Goal: Transaction & Acquisition: Purchase product/service

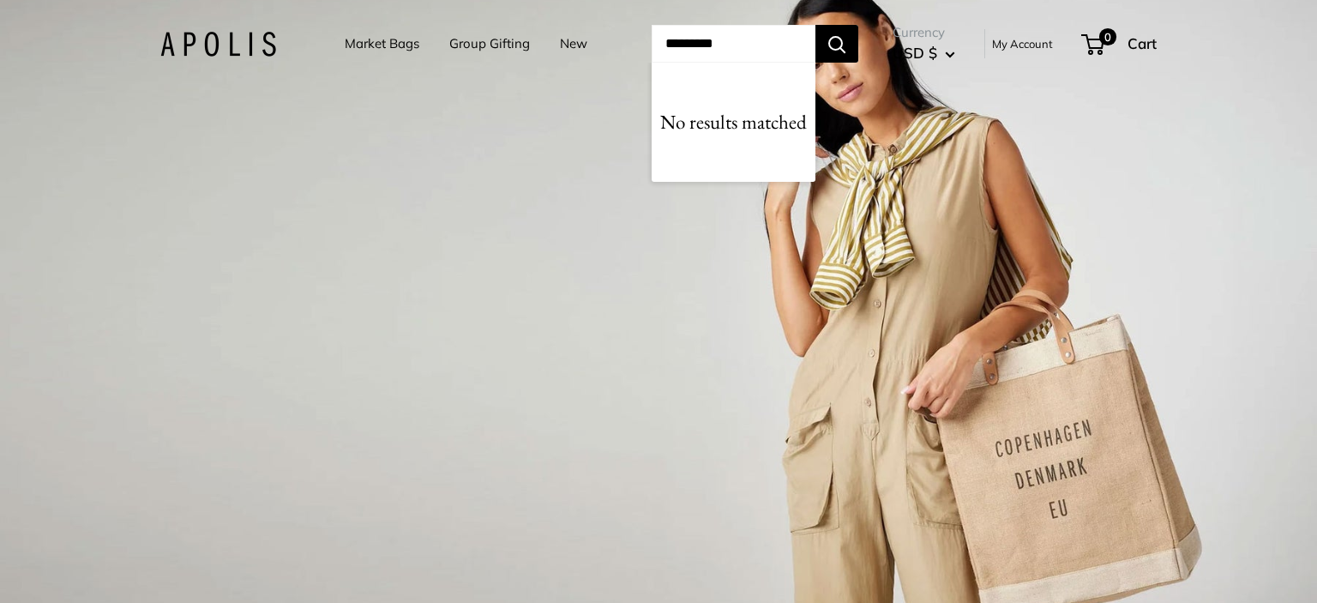
type input "**********"
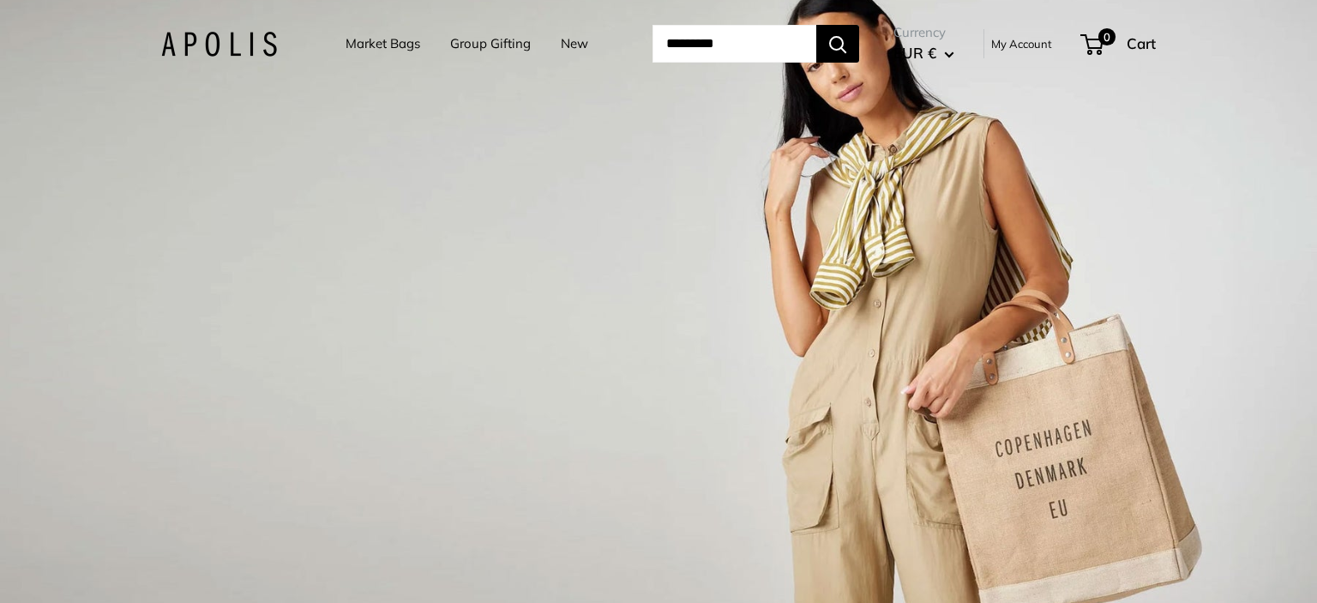
click at [364, 45] on link "Market Bags" at bounding box center [383, 44] width 75 height 24
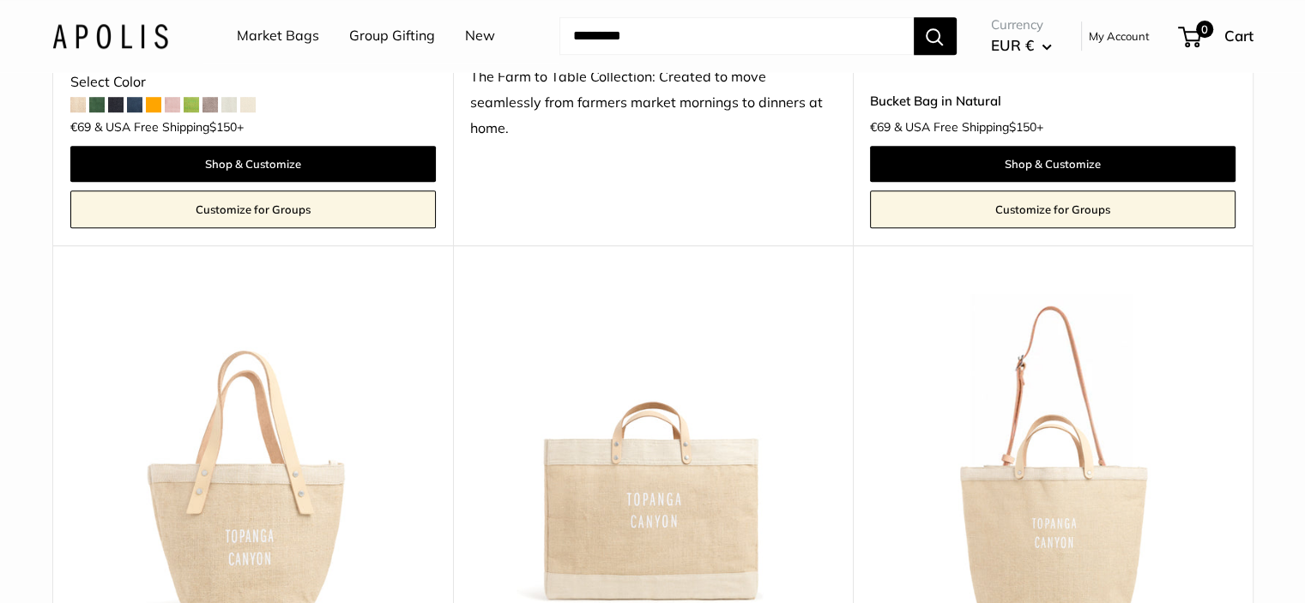
scroll to position [1544, 0]
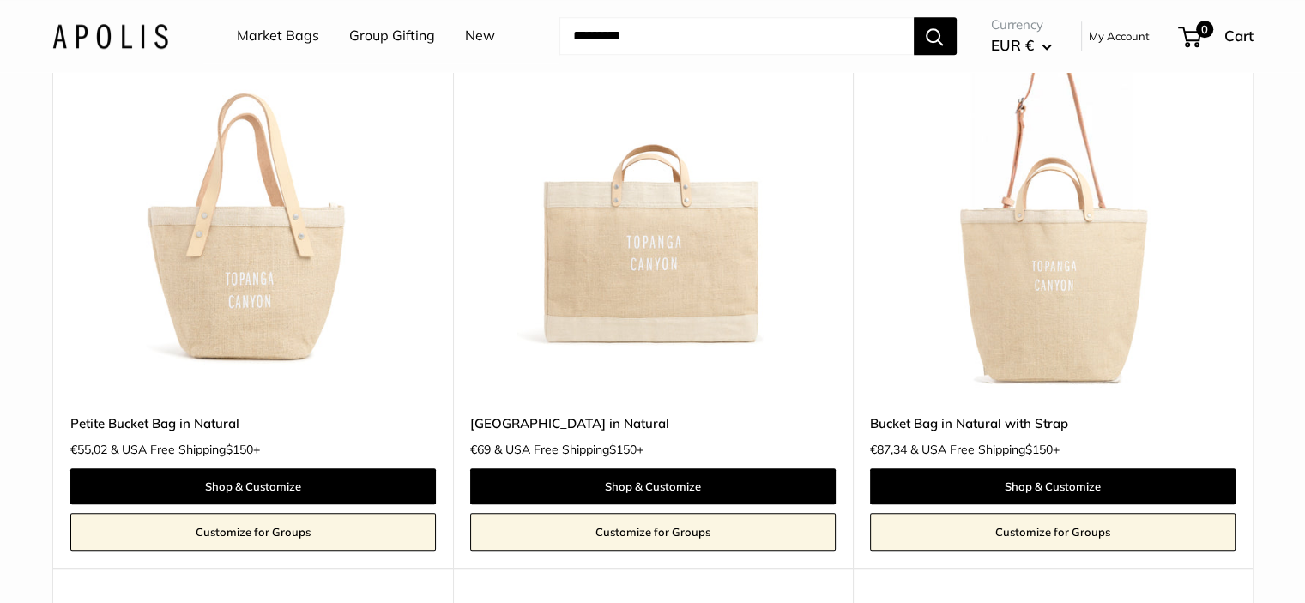
click at [1012, 47] on span "EUR €" at bounding box center [1012, 45] width 43 height 18
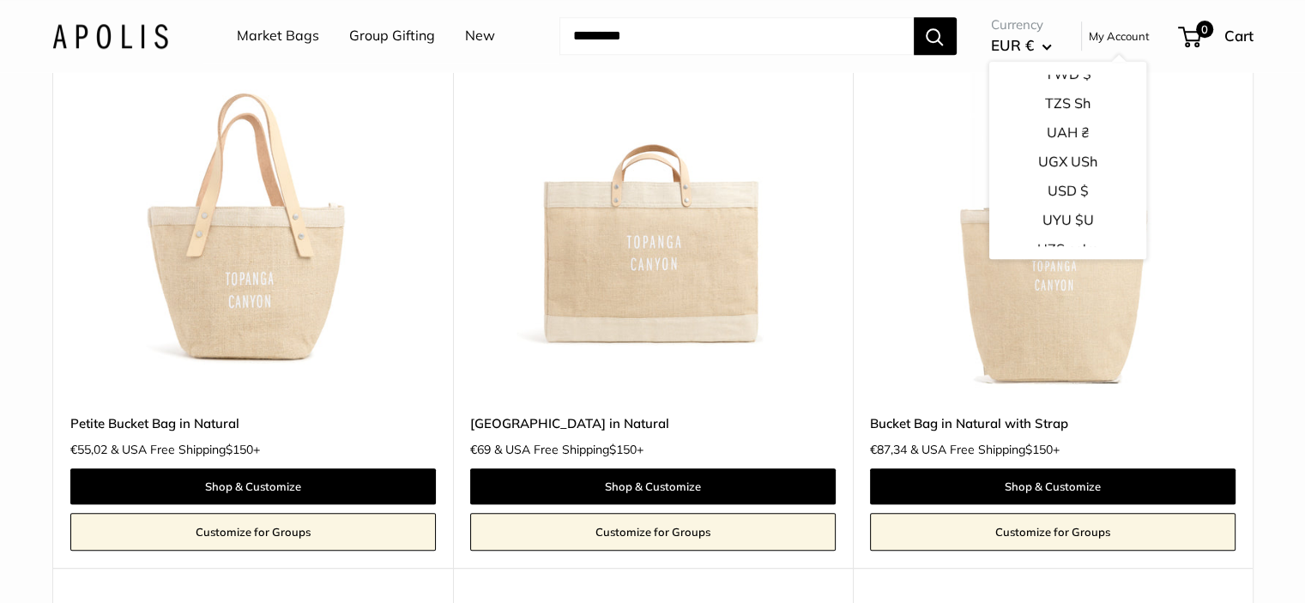
scroll to position [2683, 0]
click at [1057, 198] on button "USD $" at bounding box center [1066, 198] width 157 height 29
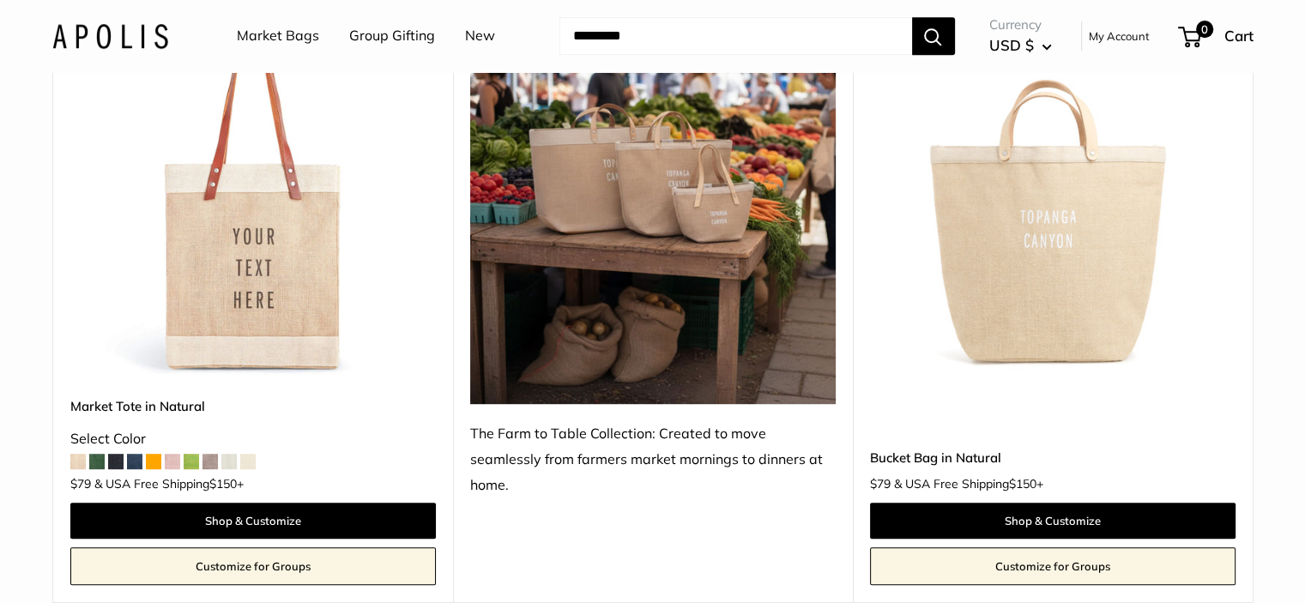
scroll to position [1115, 0]
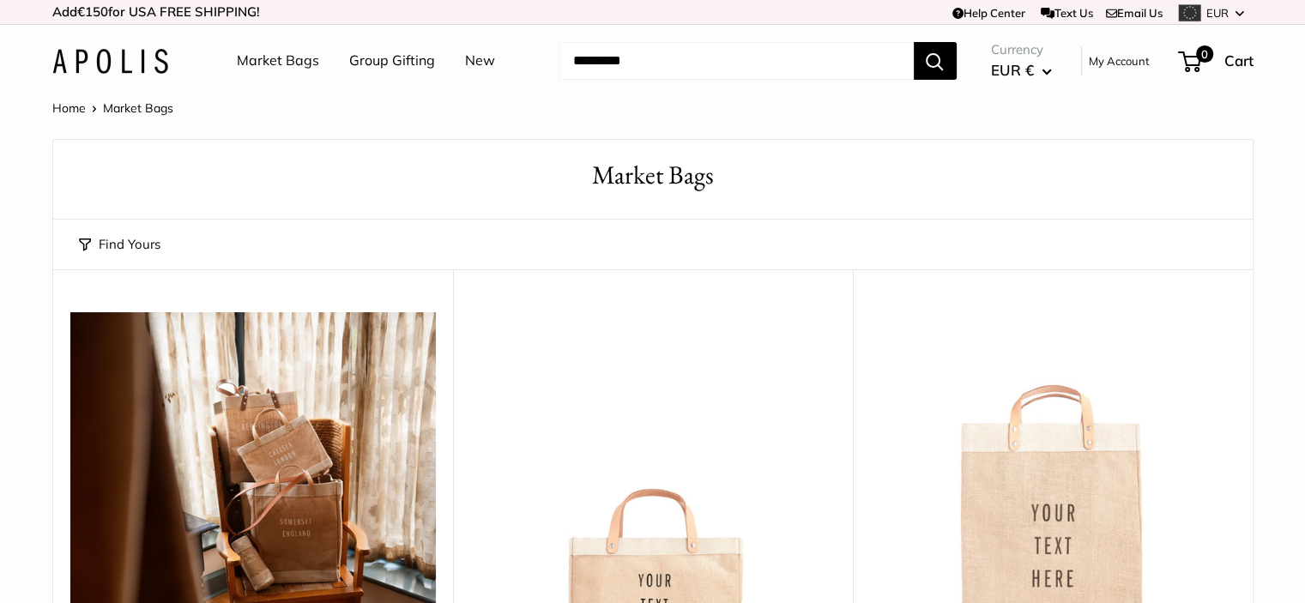
click at [669, 70] on input "Search..." at bounding box center [736, 61] width 354 height 38
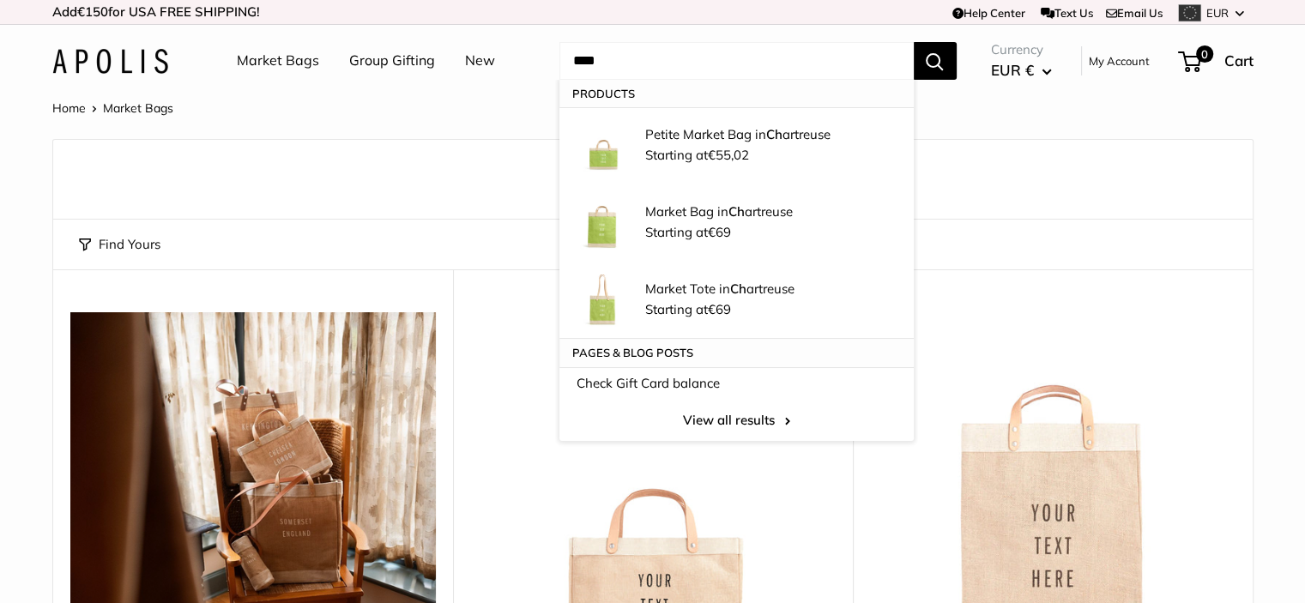
type input "*****"
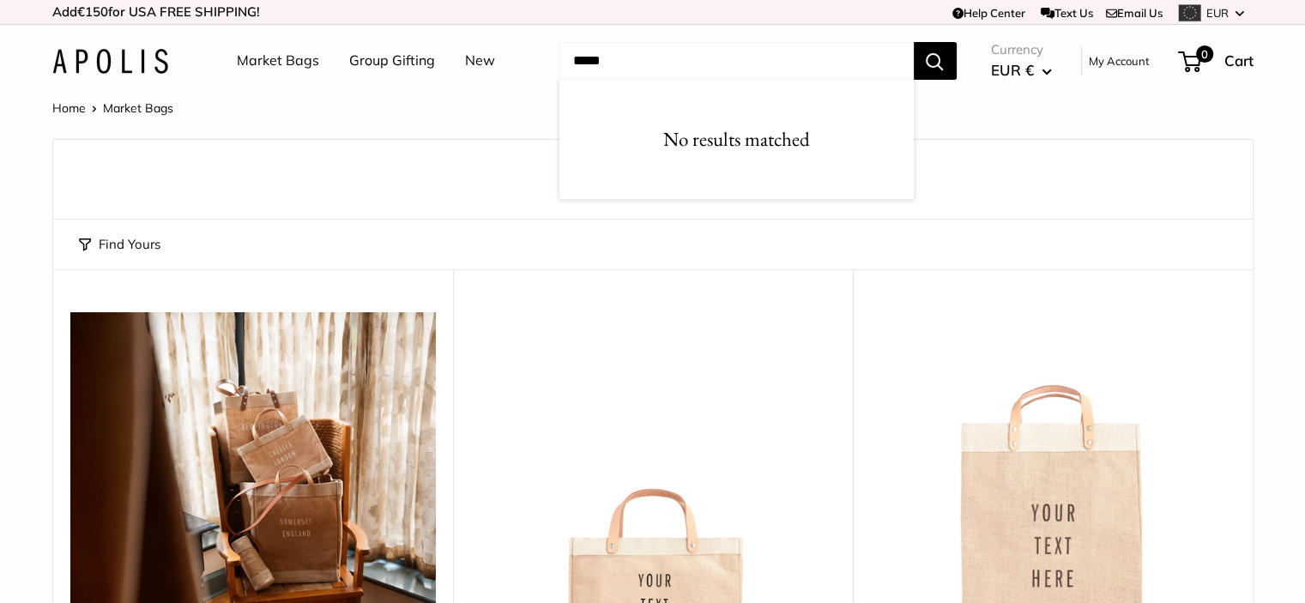
drag, startPoint x: 617, startPoint y: 63, endPoint x: 544, endPoint y: 54, distance: 73.4
click at [544, 54] on div "Market Bags Group Gifting New Need help? Text Us: 20919 hello@apolisglobal.com …" at bounding box center [652, 60] width 1201 height 55
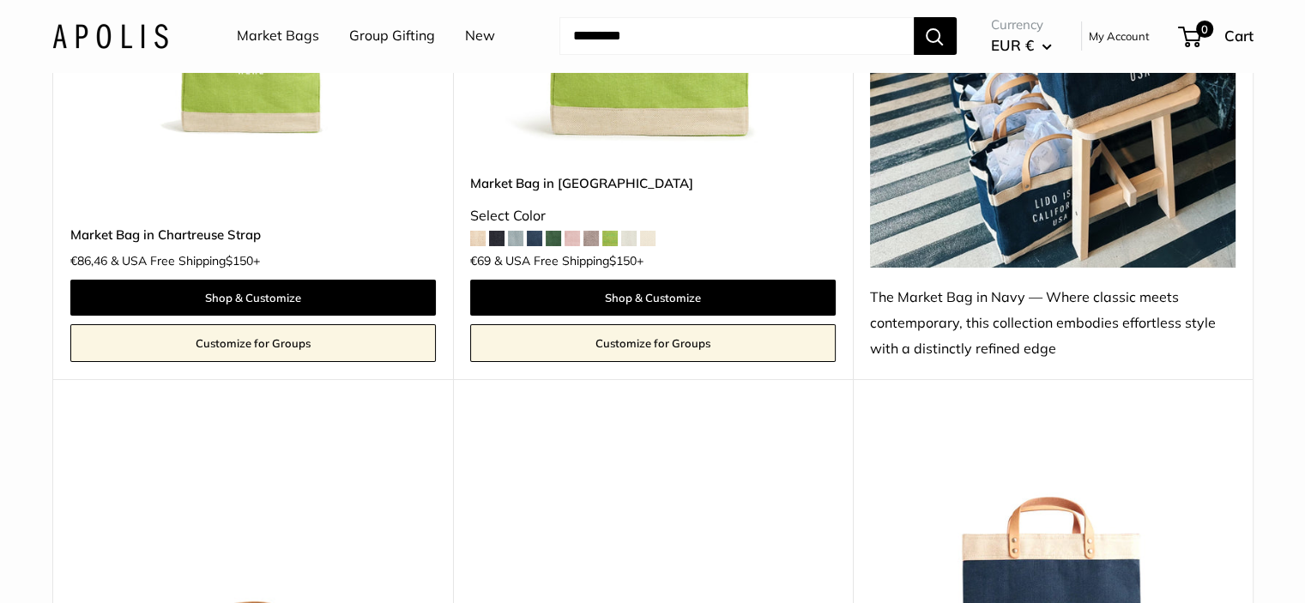
scroll to position [6004, 0]
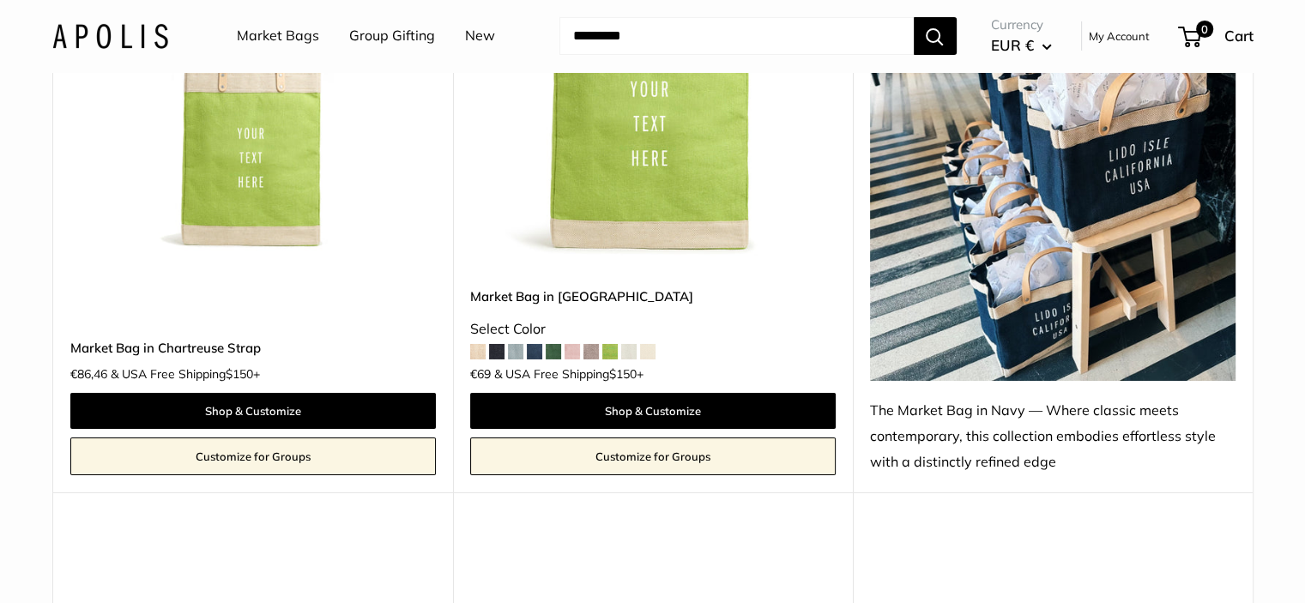
click at [663, 39] on input "Search..." at bounding box center [736, 36] width 354 height 38
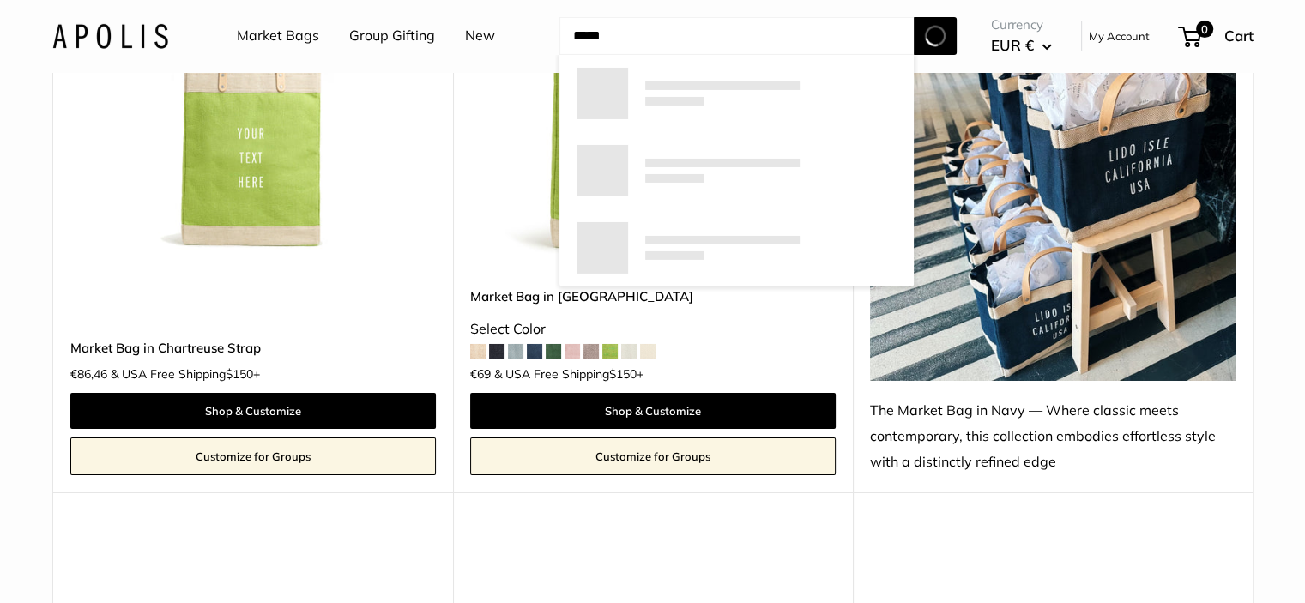
type input "*****"
click at [913, 17] on button "Search" at bounding box center [934, 36] width 43 height 38
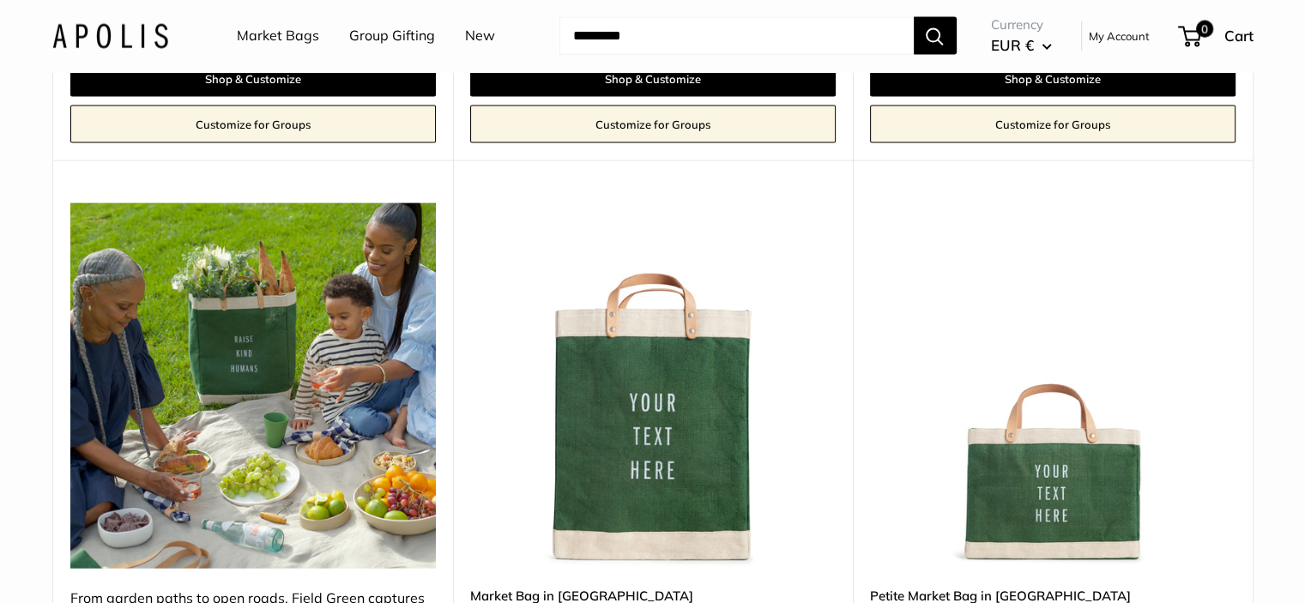
scroll to position [3860, 0]
